Goal: Find specific page/section: Find specific page/section

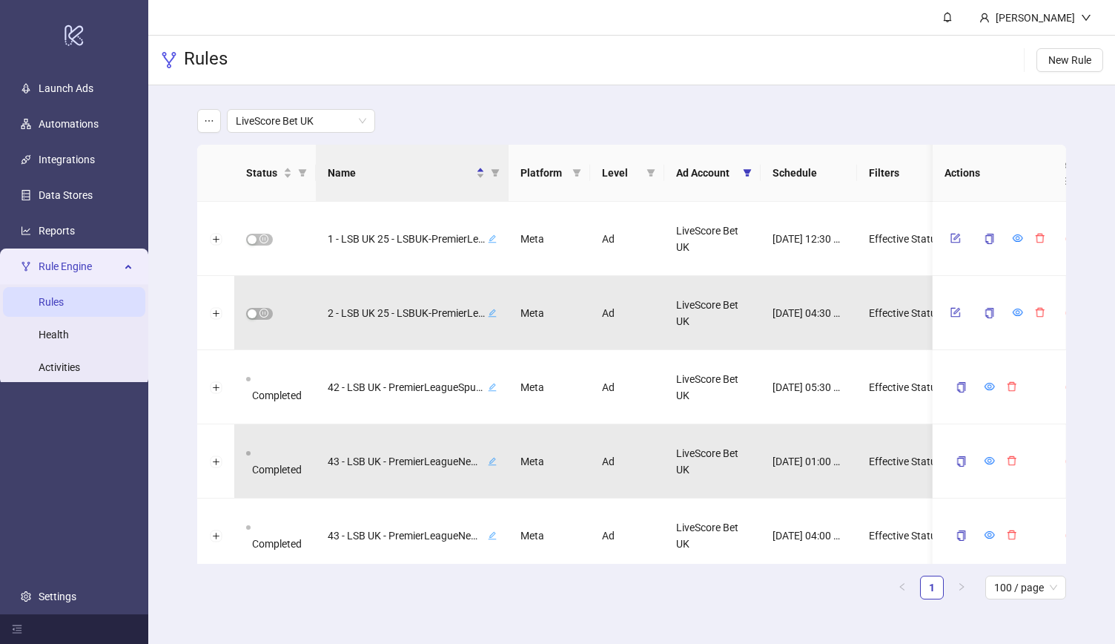
click at [168, 244] on div "LiveScore Bet UK Status Name Platform Level Ad Account Schedule Filters Is Eval…" at bounding box center [631, 359] width 967 height 549
click at [168, 241] on div "LiveScore Bet UK Status Name Platform Level Ad Account Schedule Filters Is Eval…" at bounding box center [631, 359] width 967 height 549
click at [176, 263] on div "LiveScore Bet UK Status Name Platform Level Ad Account Schedule Filters Is Eval…" at bounding box center [631, 359] width 967 height 549
click at [179, 279] on div "LiveScore Bet UK Status Name Platform Level Ad Account Schedule Filters Is Eval…" at bounding box center [631, 359] width 967 height 549
click at [523, 113] on div "LiveScore Bet UK" at bounding box center [631, 121] width 869 height 24
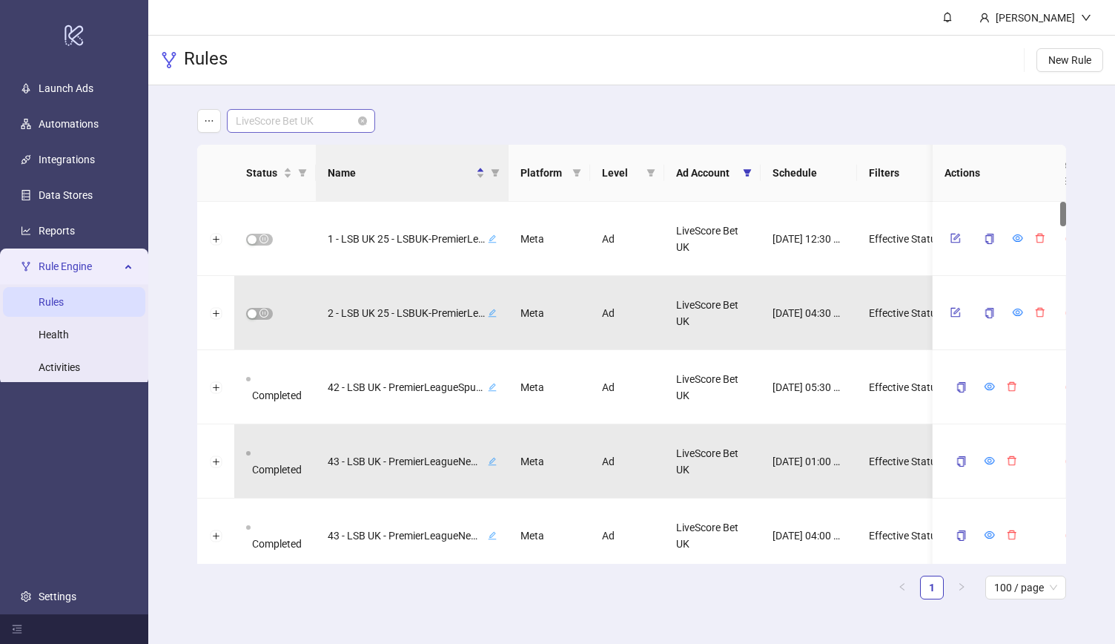
click at [288, 117] on span "LiveScore Bet UK" at bounding box center [301, 121] width 130 height 22
click at [341, 199] on div "Virgin Bet UK" at bounding box center [301, 198] width 125 height 16
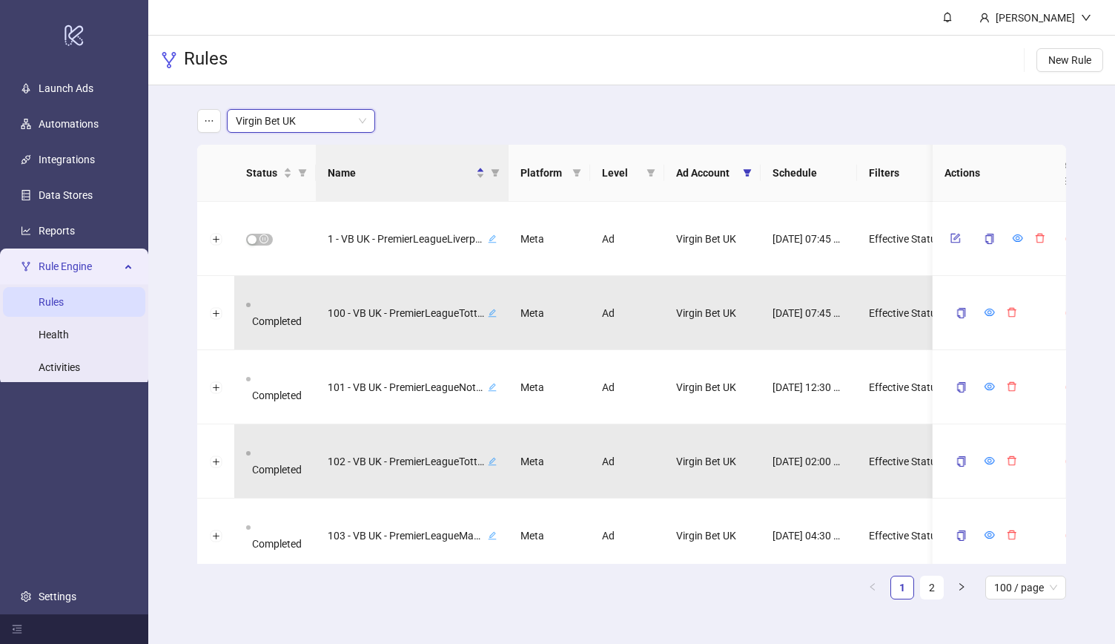
click at [446, 105] on main "Virgin Bet UK Virgin Bet UK Status Name Platform Level Ad Account Schedule Filt…" at bounding box center [631, 359] width 893 height 549
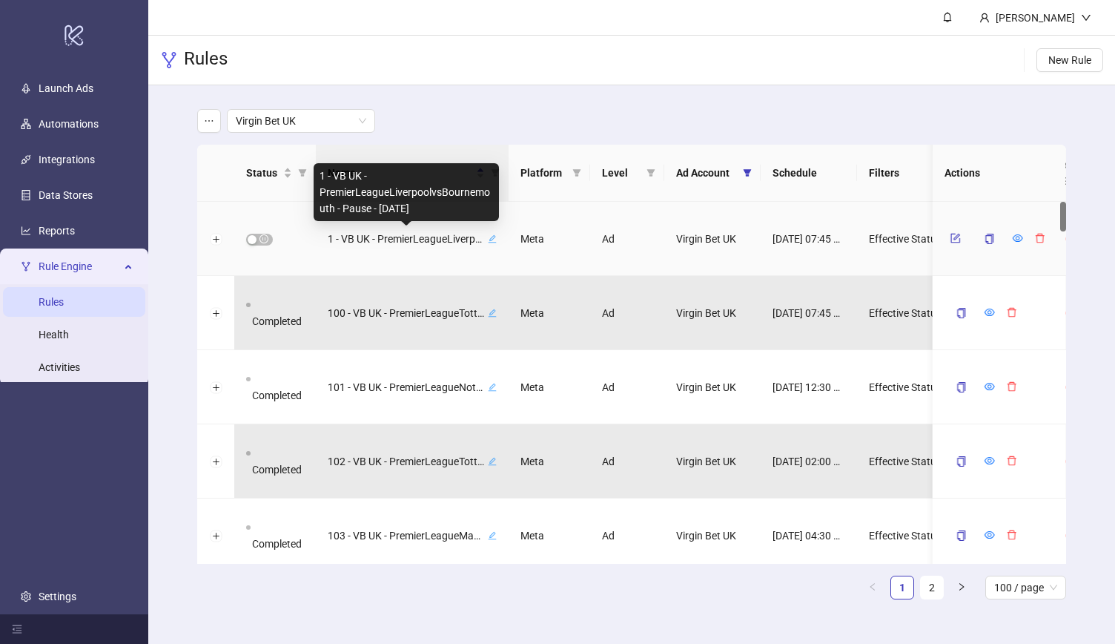
click at [424, 241] on span "1 - VB UK - PremierLeagueLiverpoolvsBournemouth - Pause - [DATE]" at bounding box center [406, 239] width 157 height 16
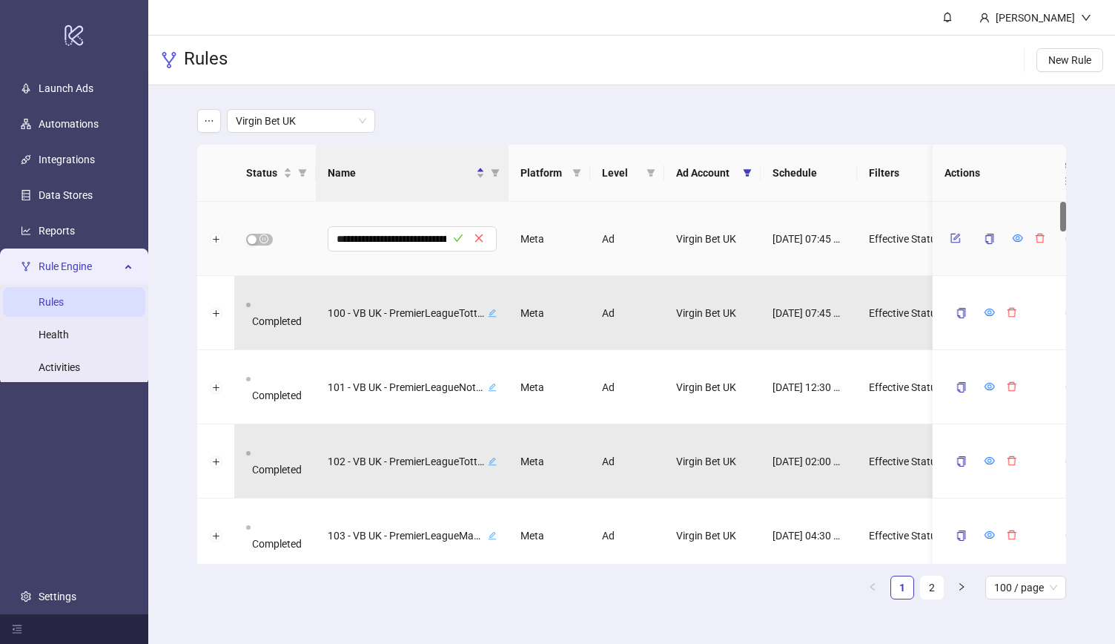
scroll to position [0, 202]
click at [482, 239] on icon "close" at bounding box center [480, 238] width 10 height 10
click at [951, 239] on icon "form" at bounding box center [956, 238] width 10 height 10
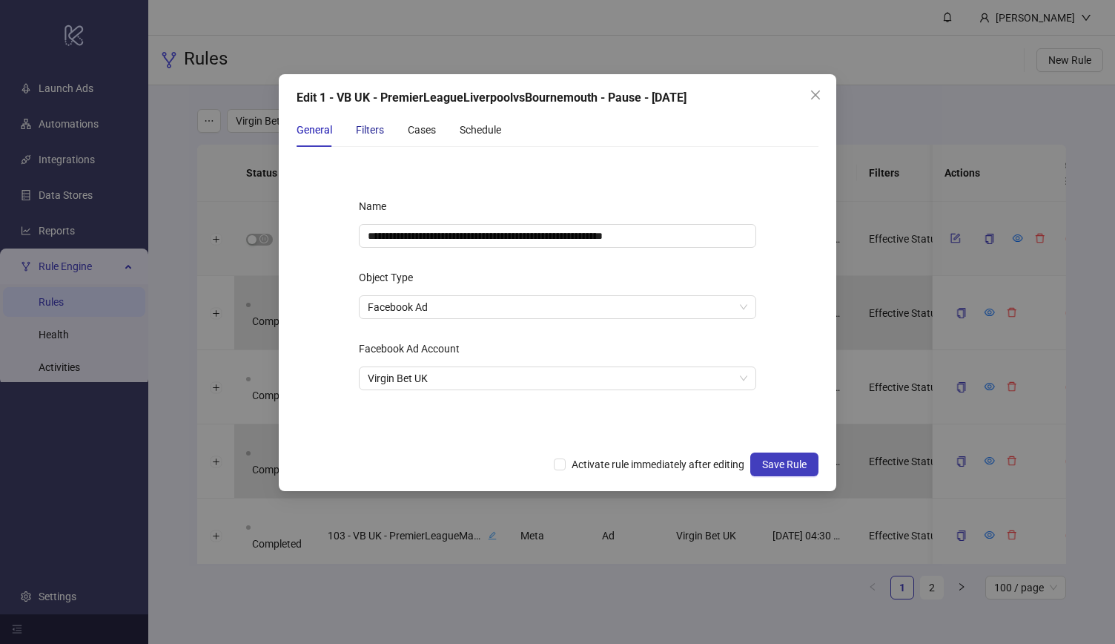
click at [374, 134] on div "Filters" at bounding box center [370, 130] width 28 height 16
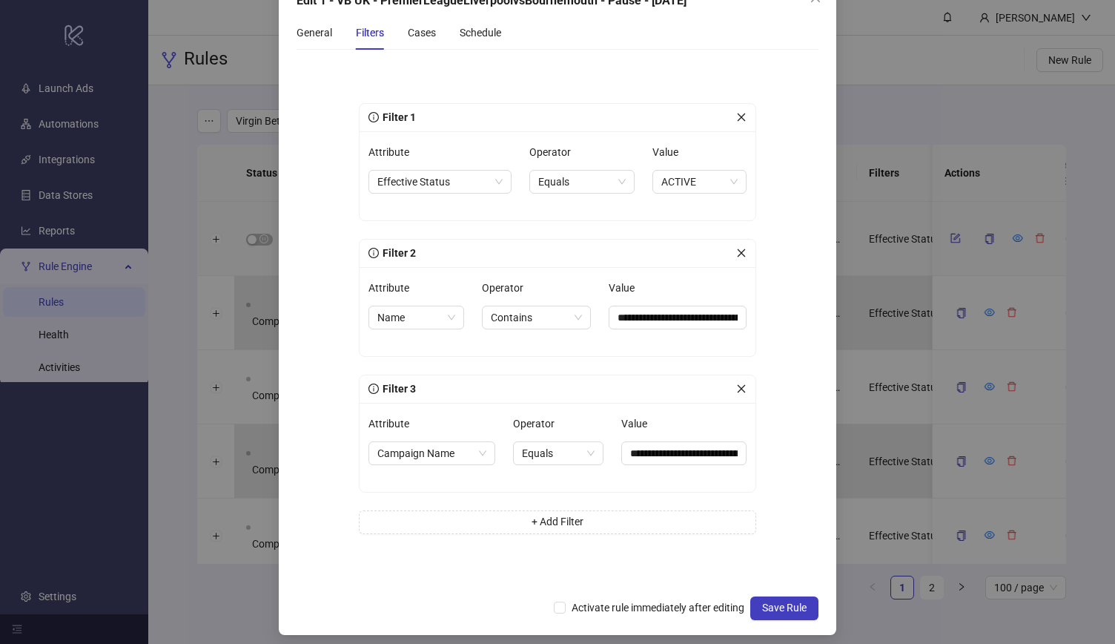
scroll to position [104, 0]
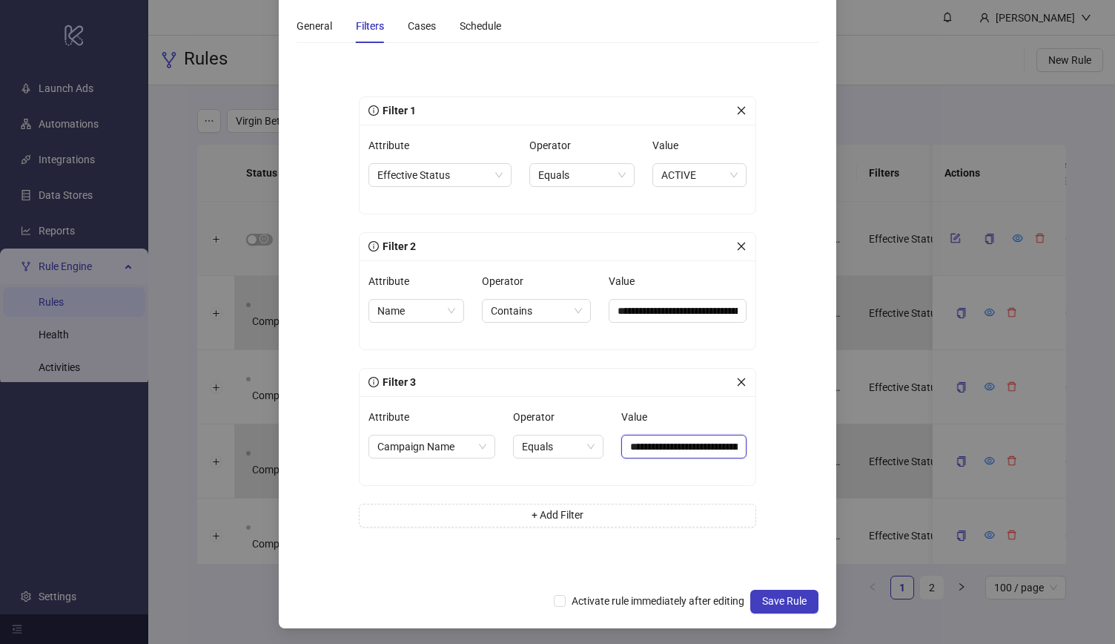
click at [681, 441] on input "**********" at bounding box center [683, 446] width 125 height 24
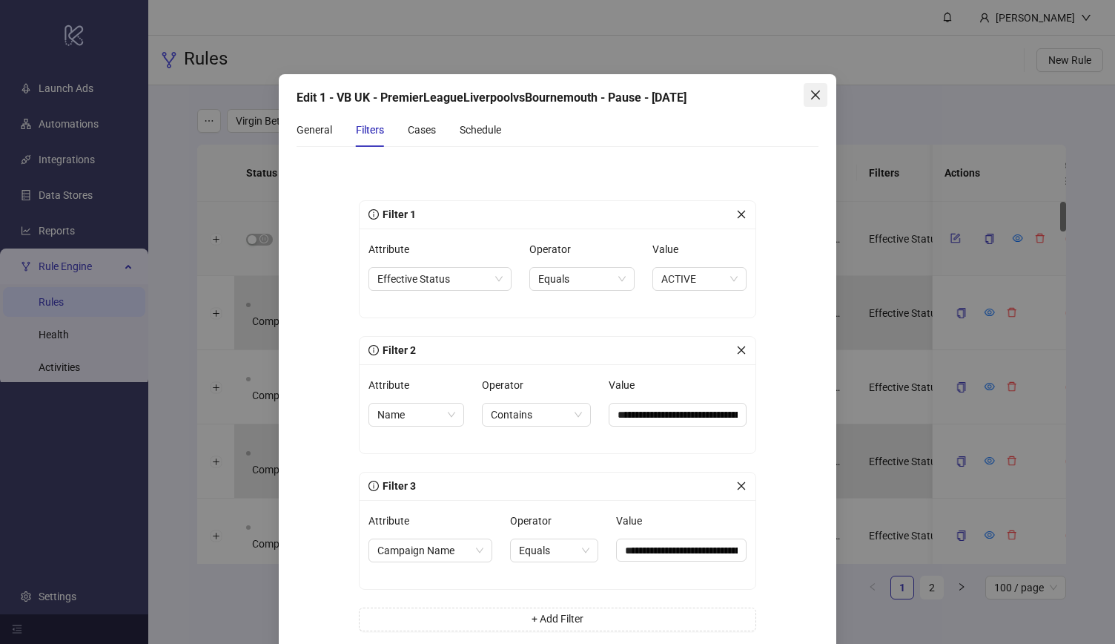
click at [811, 97] on icon "close" at bounding box center [815, 94] width 9 height 9
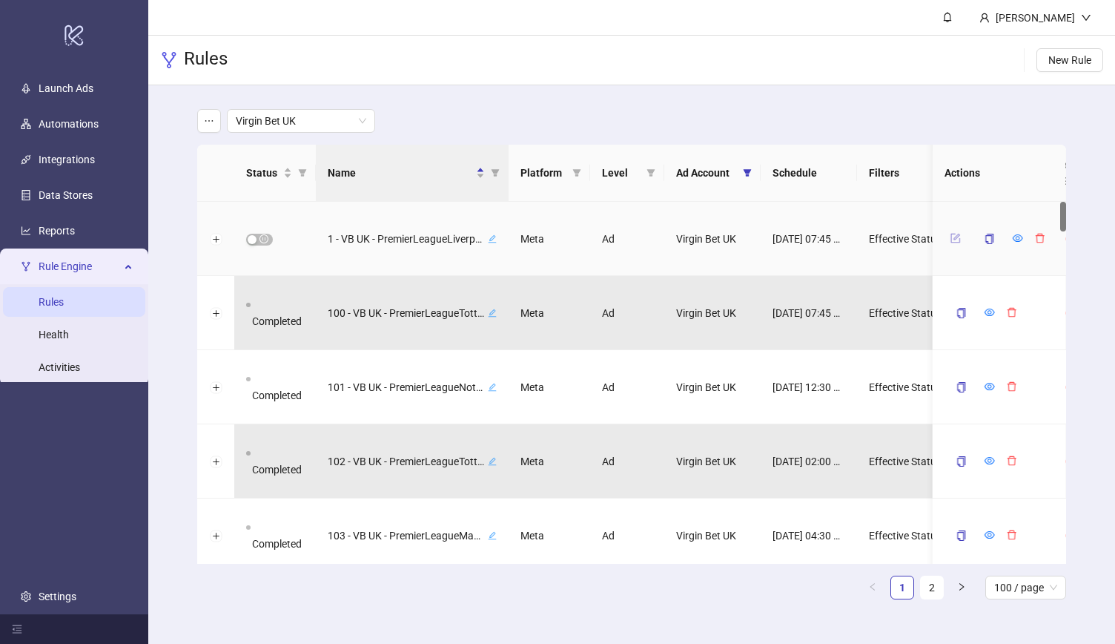
click at [956, 239] on icon "form" at bounding box center [956, 238] width 10 height 10
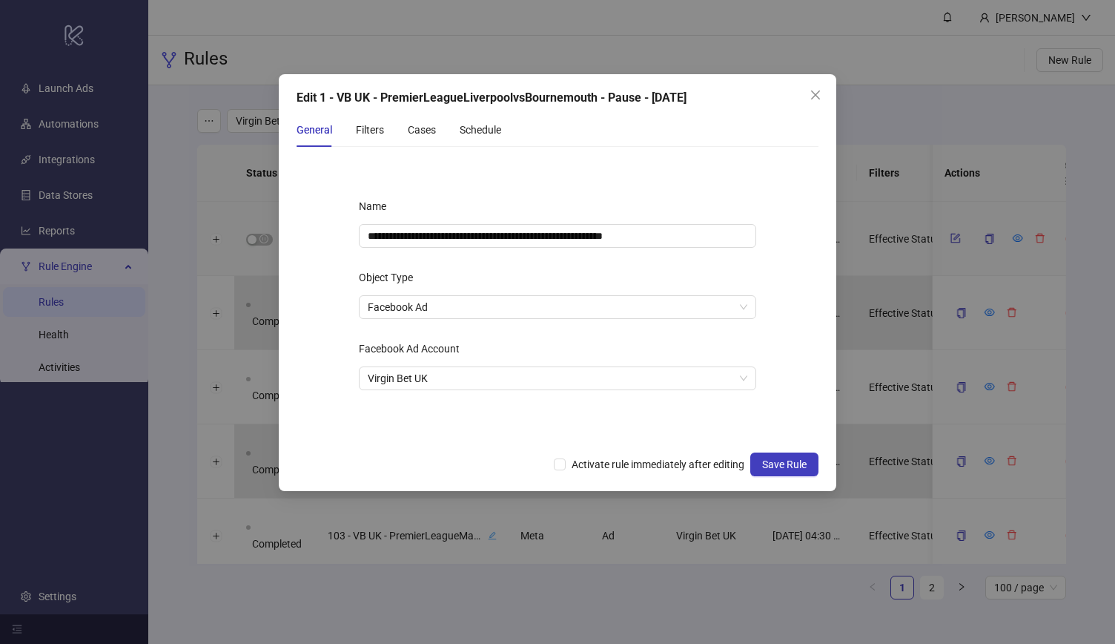
click at [389, 130] on div "General Filters Cases Schedule" at bounding box center [399, 130] width 205 height 34
click at [343, 128] on div "General Filters Cases Schedule" at bounding box center [399, 130] width 205 height 34
click at [357, 131] on div "Filters" at bounding box center [370, 130] width 28 height 16
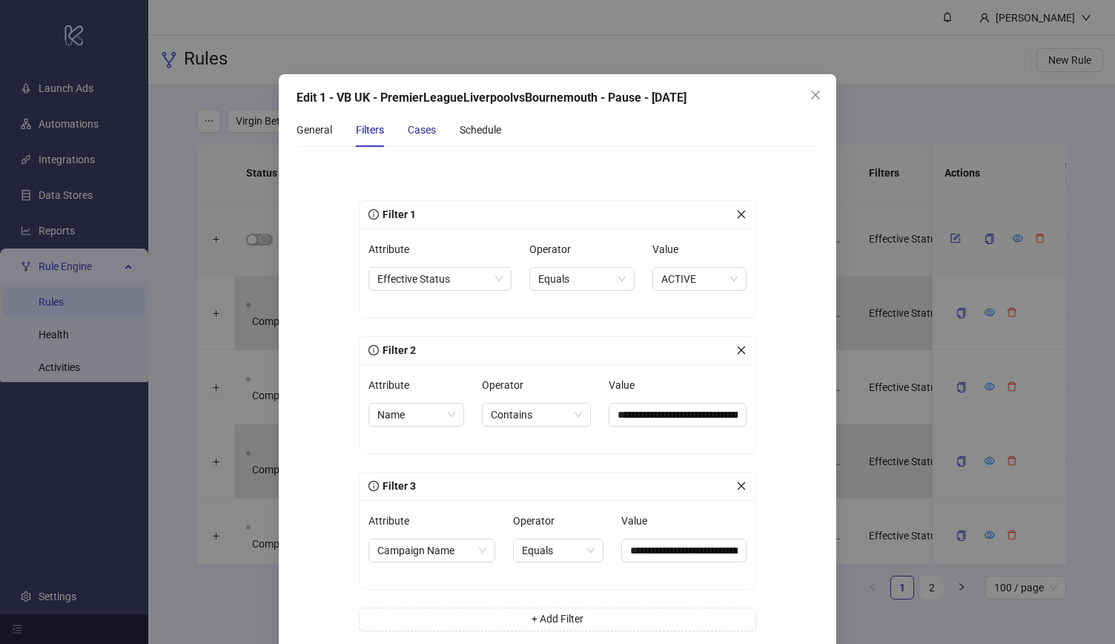
click at [429, 131] on div "Cases" at bounding box center [422, 130] width 28 height 16
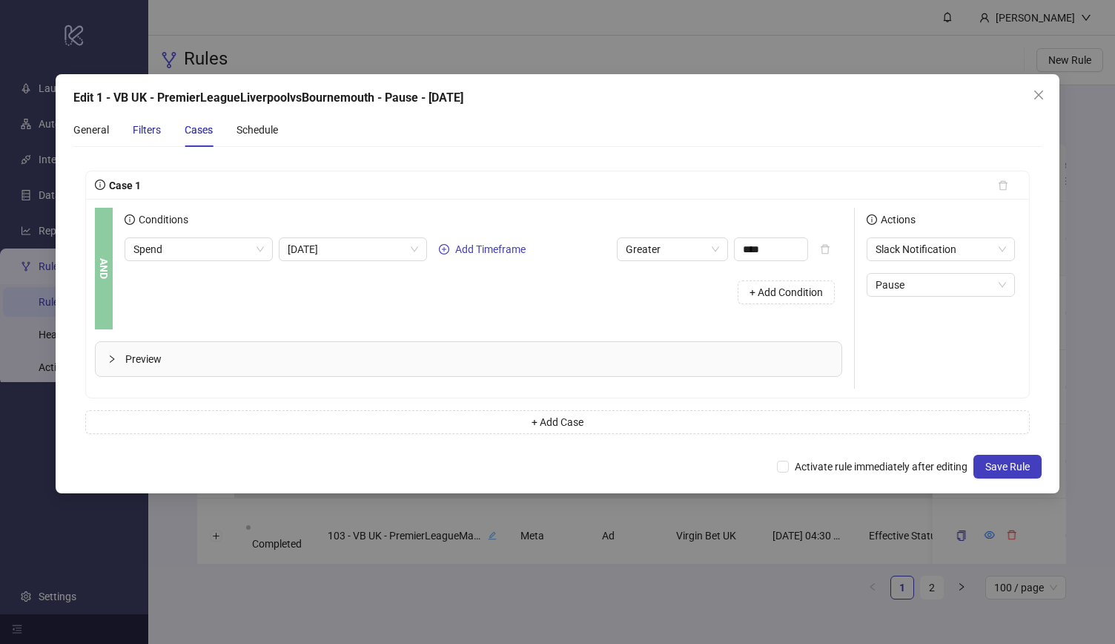
click at [148, 136] on div "Filters" at bounding box center [147, 130] width 28 height 16
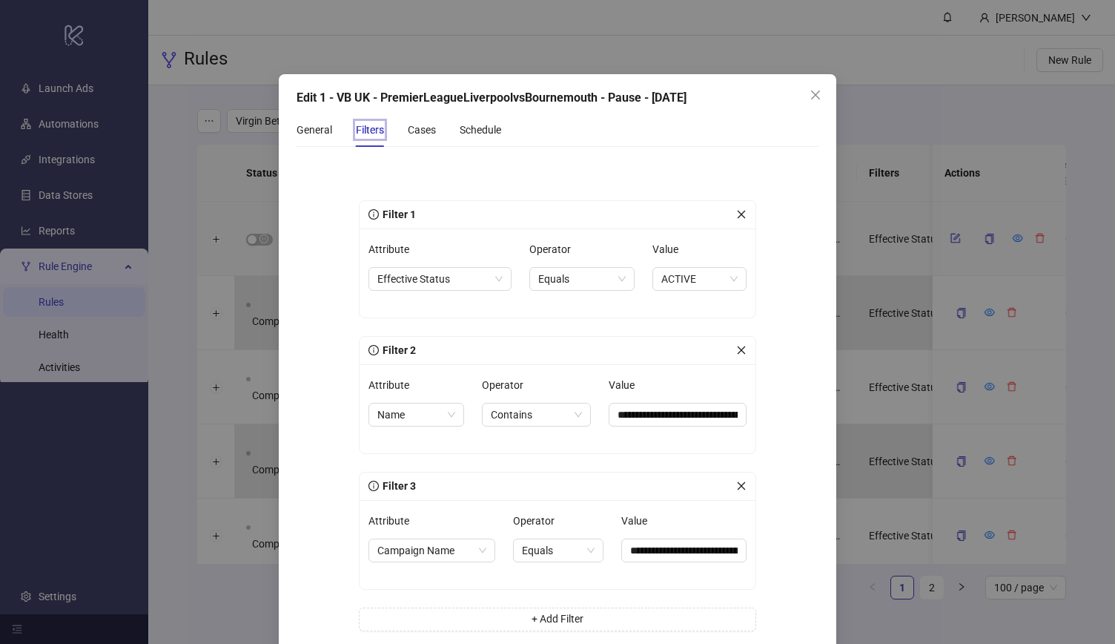
scroll to position [104, 0]
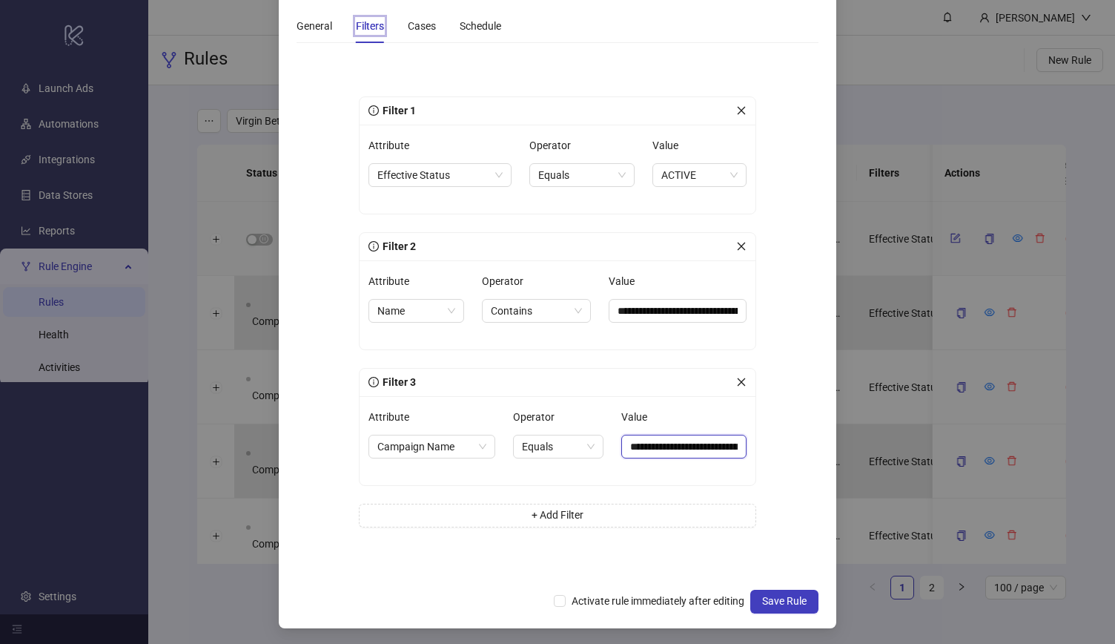
click at [663, 448] on input "**********" at bounding box center [683, 446] width 125 height 24
click at [634, 308] on input "**********" at bounding box center [678, 311] width 138 height 24
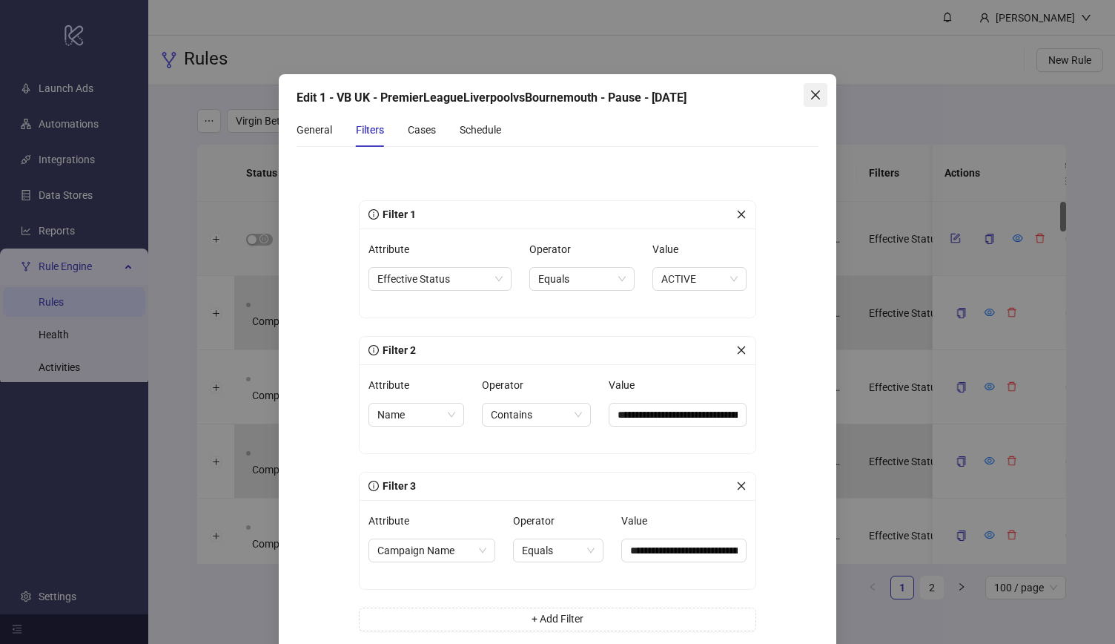
click at [804, 94] on span "Close" at bounding box center [816, 95] width 24 height 12
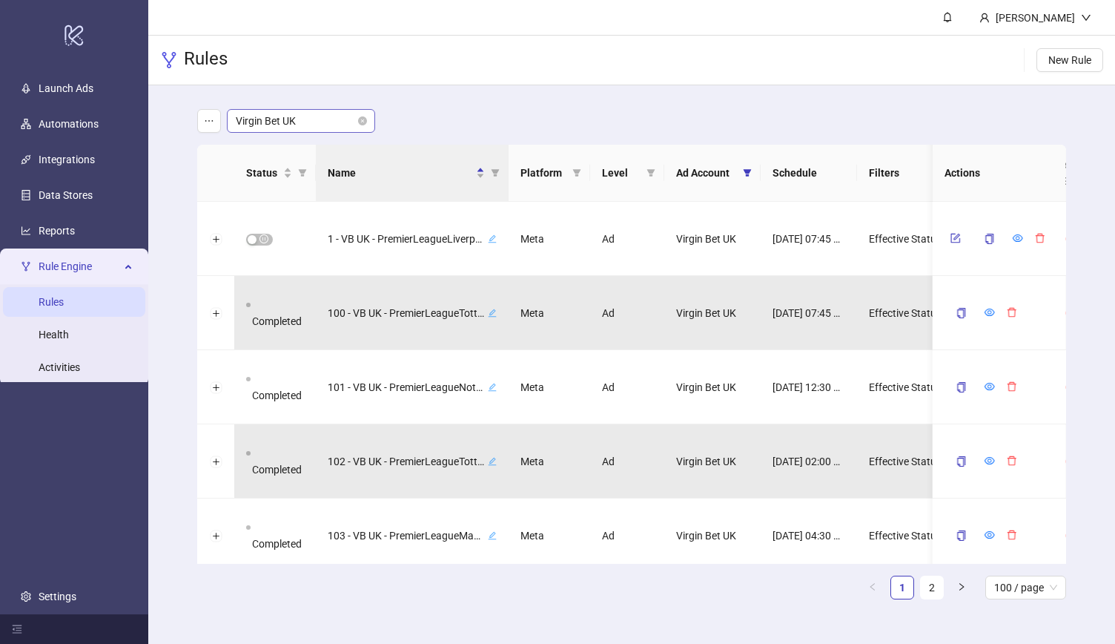
click at [337, 128] on span "Virgin Bet UK" at bounding box center [301, 121] width 130 height 22
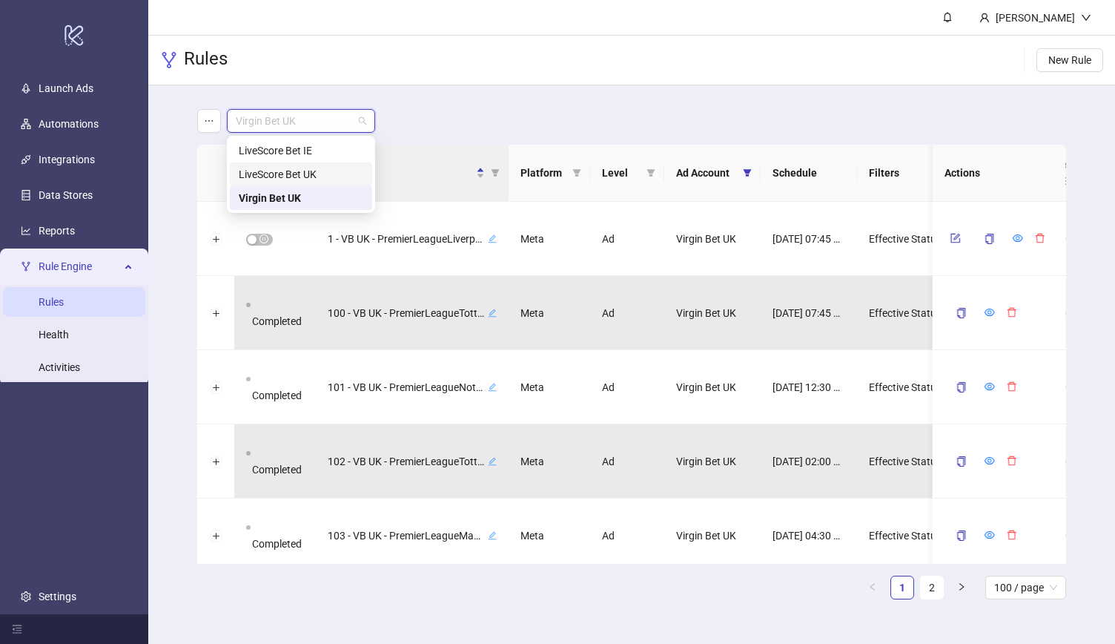
click at [331, 173] on div "LiveScore Bet UK" at bounding box center [301, 174] width 125 height 16
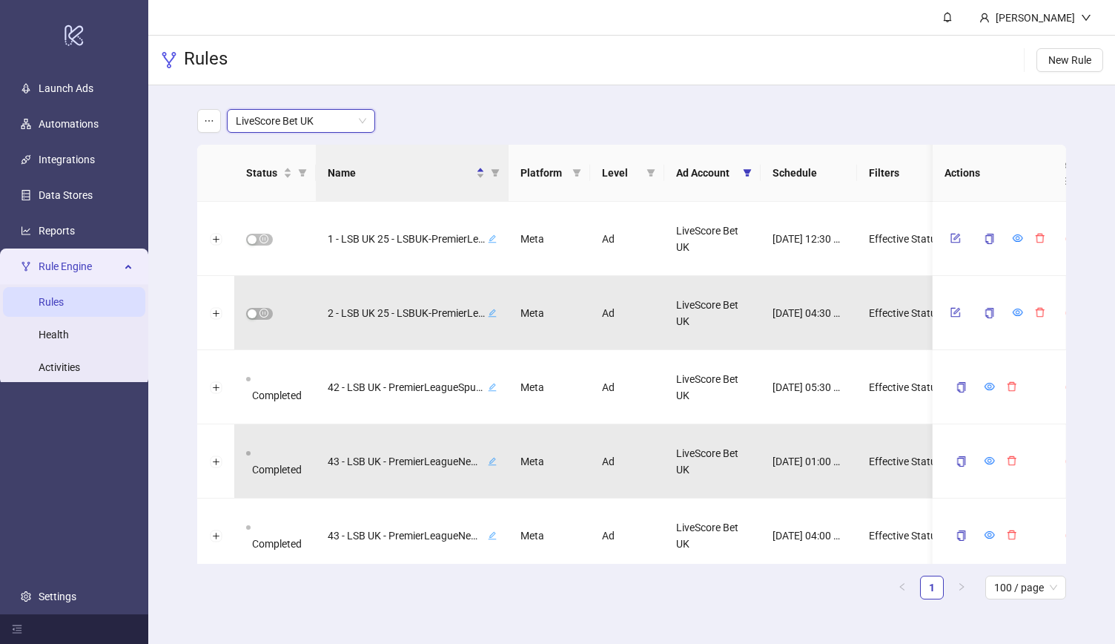
click at [534, 87] on main "LiveScore Bet UK LiveScore Bet UK Status Name Platform Level Ad Account Schedul…" at bounding box center [631, 359] width 893 height 549
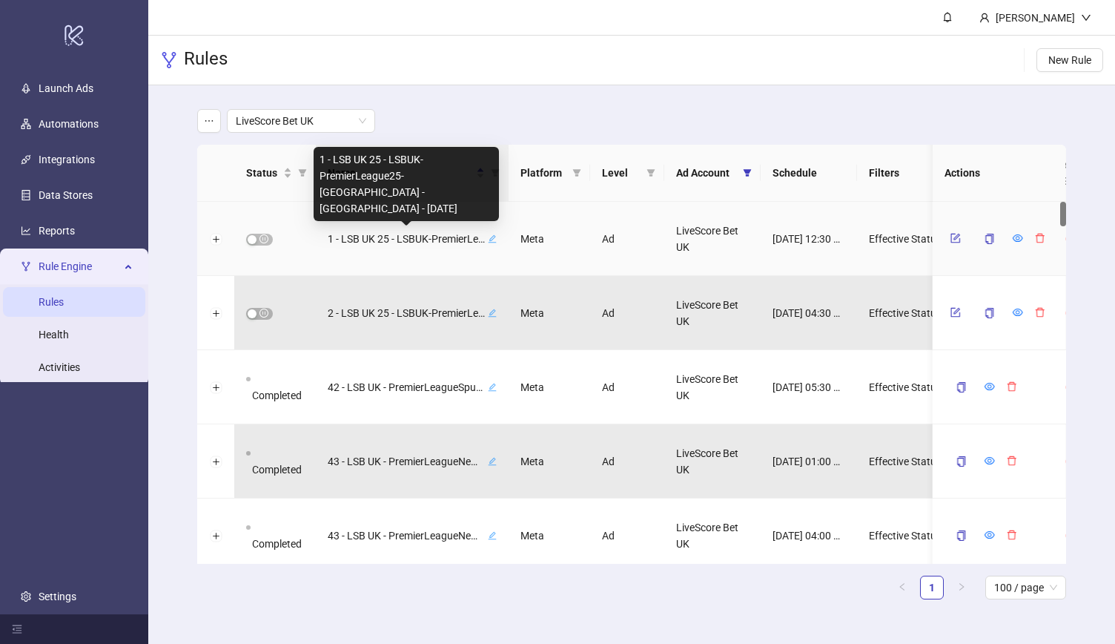
click at [446, 238] on span "1 - LSB UK 25 - LSBUK-PremierLeague25-[GEOGRAPHIC_DATA] - [GEOGRAPHIC_DATA] - […" at bounding box center [406, 239] width 157 height 16
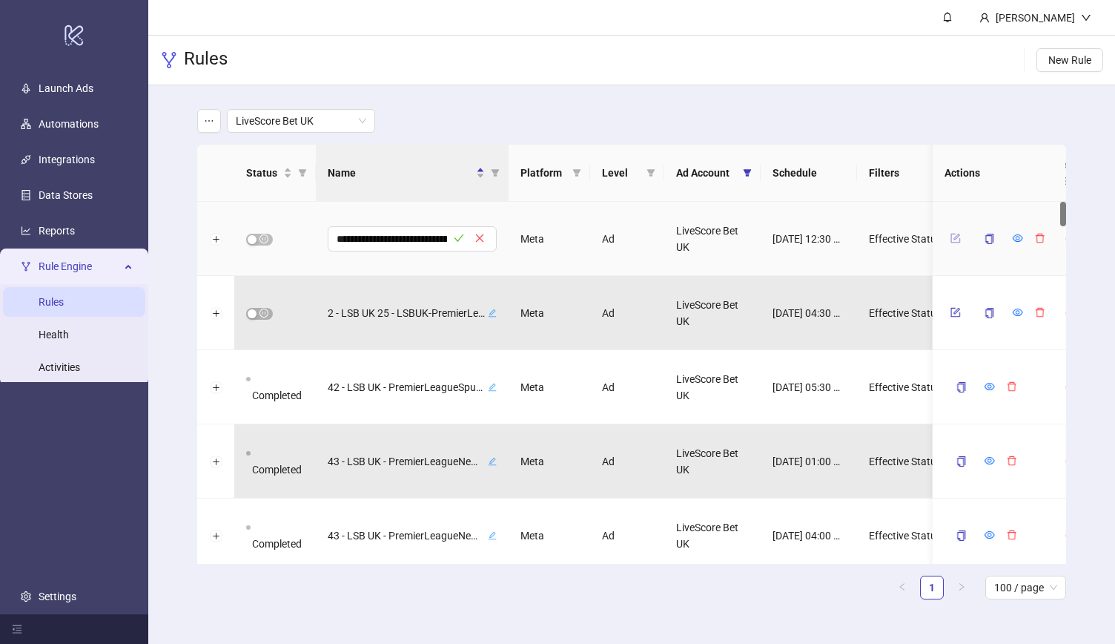
click at [952, 238] on icon "form" at bounding box center [956, 238] width 10 height 10
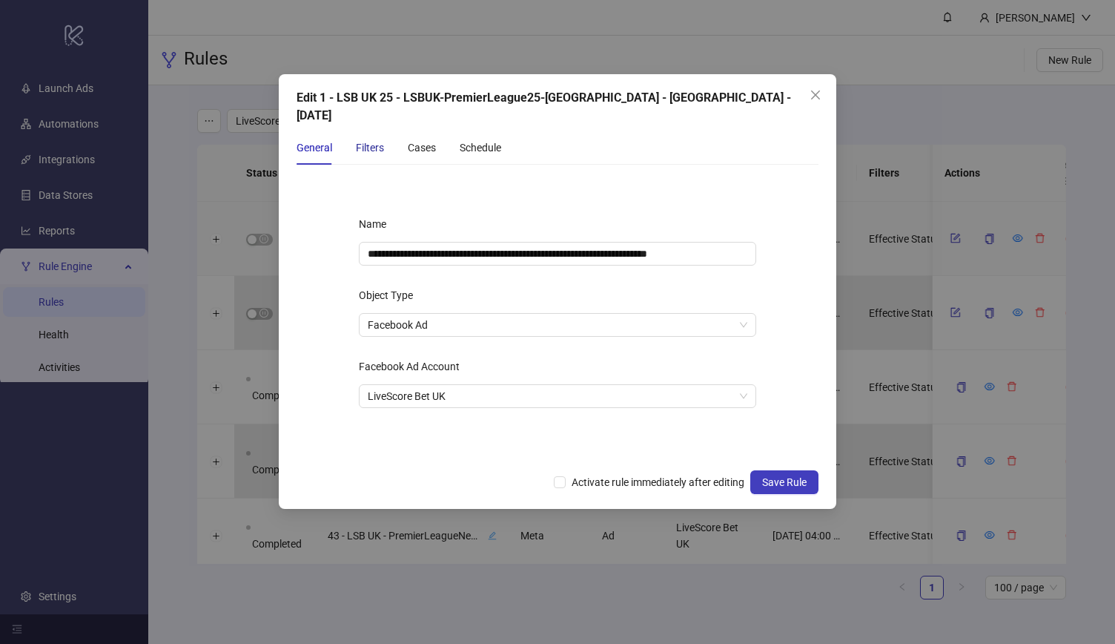
click at [372, 139] on div "Filters" at bounding box center [370, 147] width 28 height 16
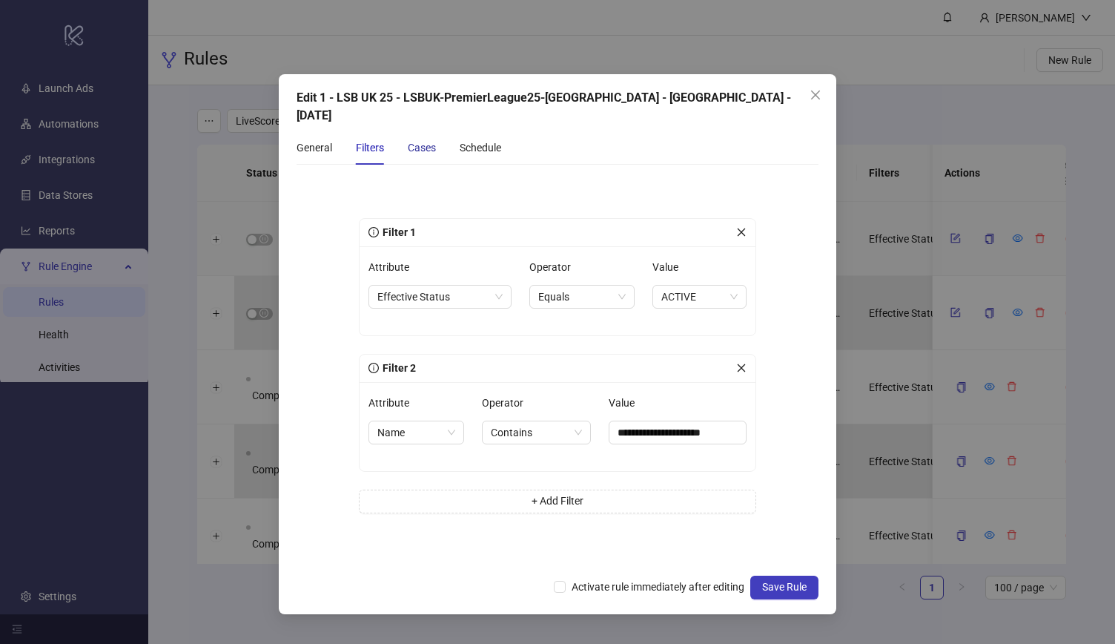
click at [421, 139] on div "Cases" at bounding box center [422, 147] width 28 height 16
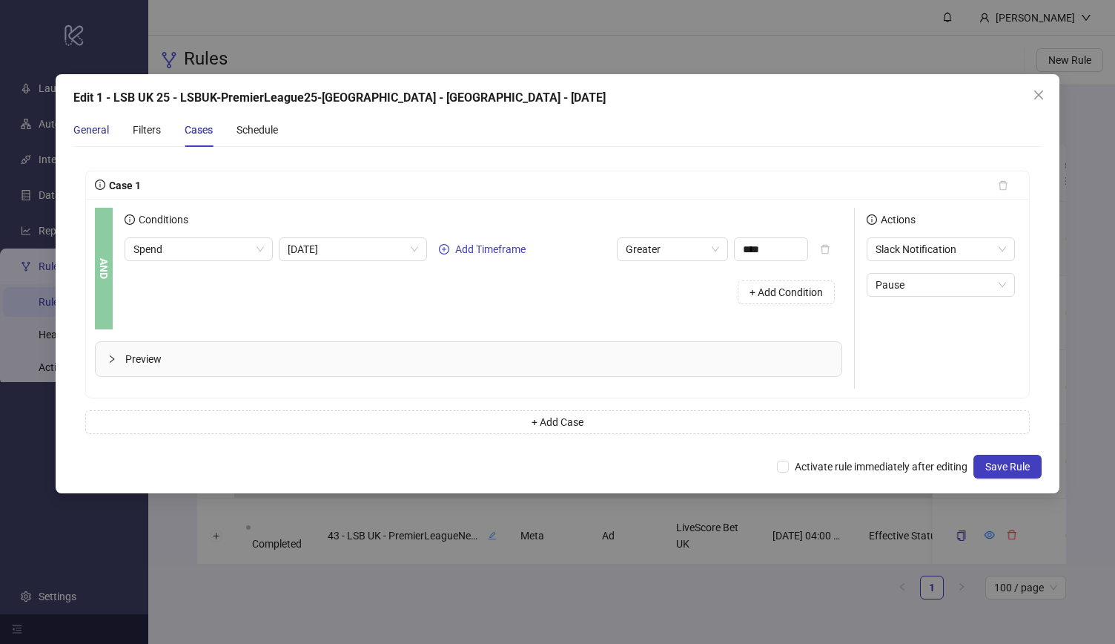
click at [76, 131] on div "General" at bounding box center [91, 130] width 36 height 16
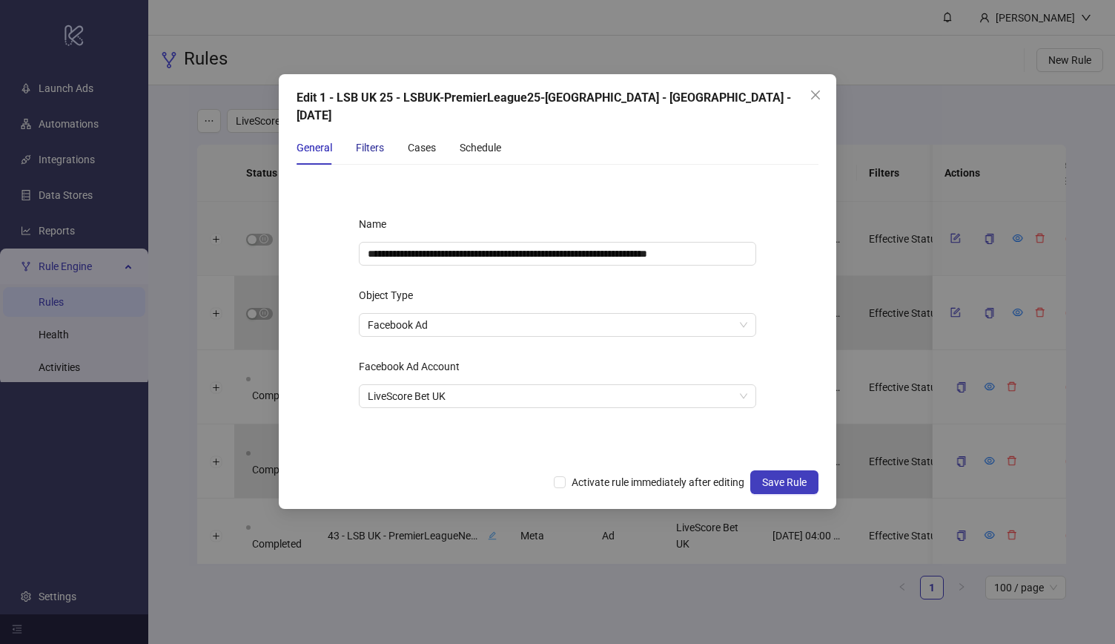
click at [366, 139] on div "Filters" at bounding box center [370, 147] width 28 height 16
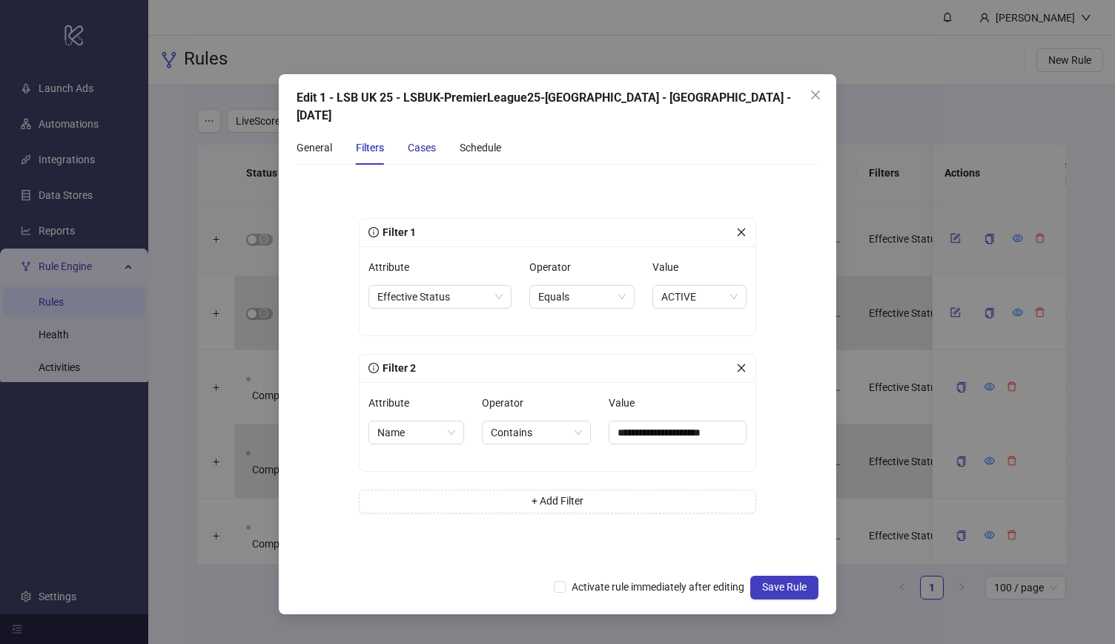
click at [418, 139] on div "Cases" at bounding box center [422, 147] width 28 height 16
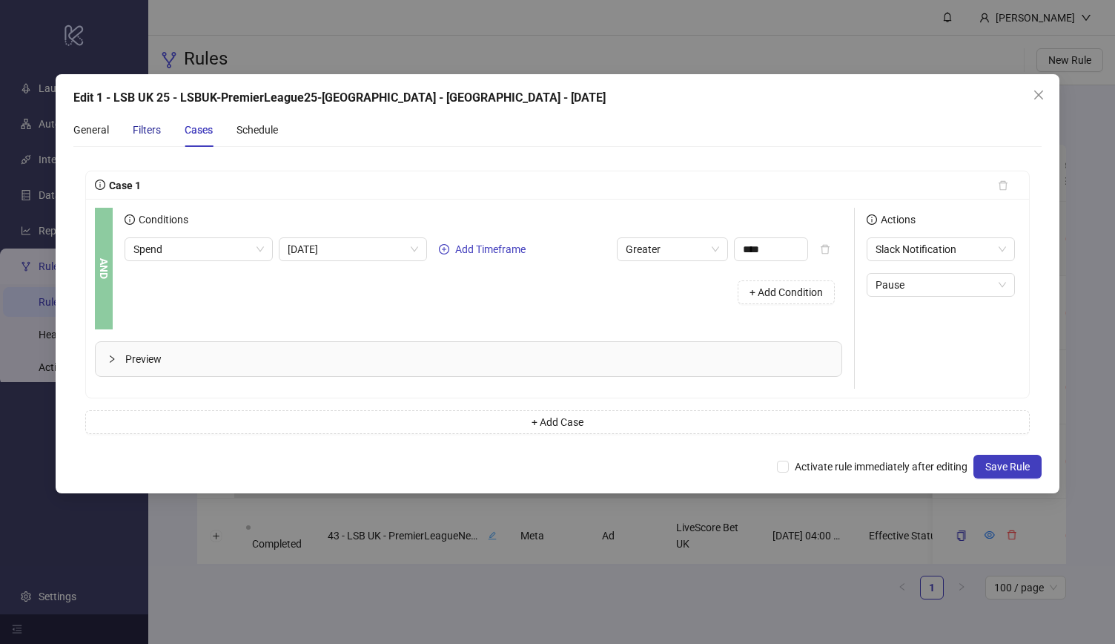
click at [153, 134] on div "Filters" at bounding box center [147, 130] width 28 height 16
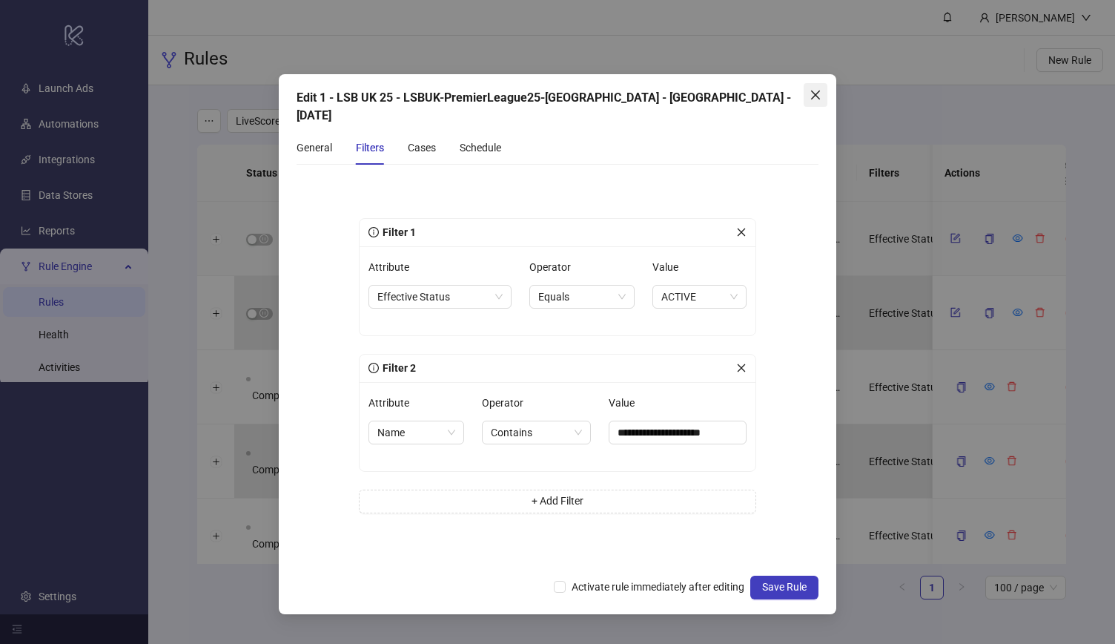
click at [816, 93] on icon "close" at bounding box center [816, 95] width 12 height 12
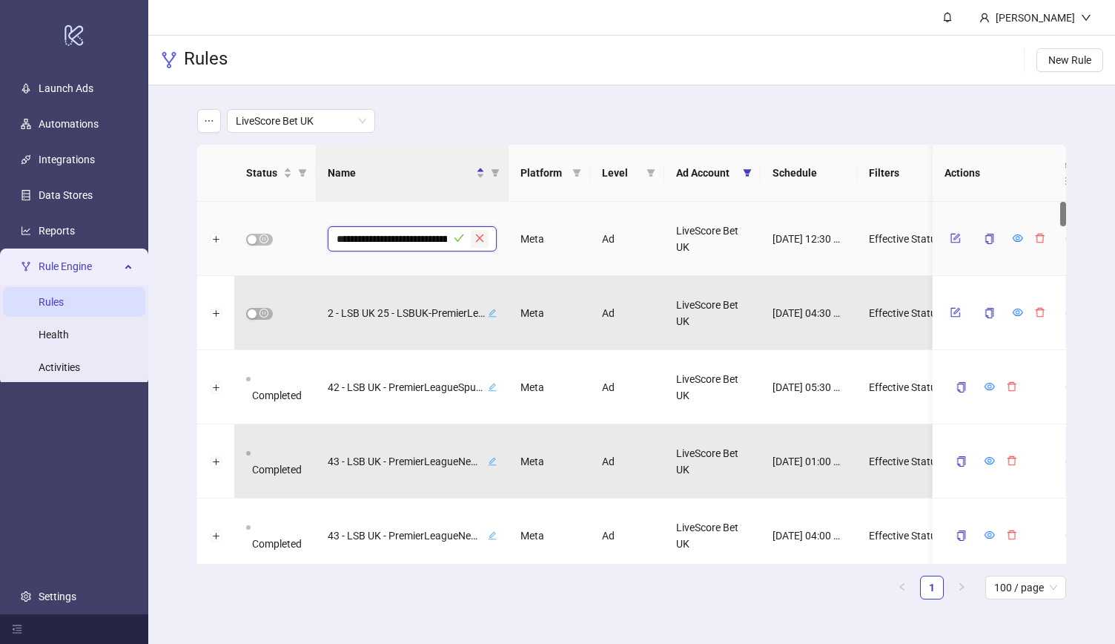
click at [480, 234] on icon "close" at bounding box center [480, 238] width 10 height 10
click at [433, 85] on div "Rules New Rule" at bounding box center [631, 61] width 967 height 50
click at [359, 45] on div "Rules New Rule" at bounding box center [631, 61] width 967 height 50
